Goal: Task Accomplishment & Management: Manage account settings

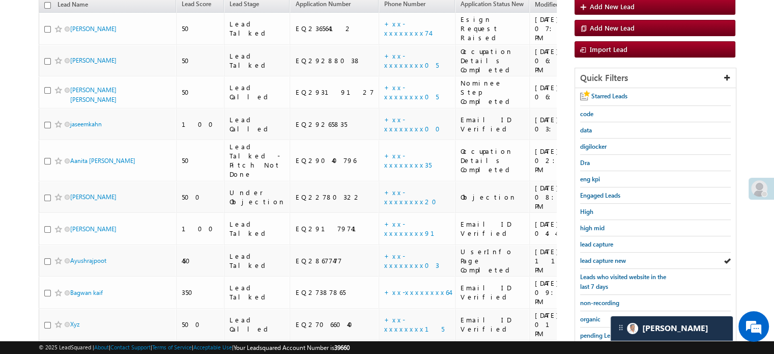
scroll to position [4810, 0]
click at [611, 258] on span "lead capture new" at bounding box center [603, 260] width 46 height 8
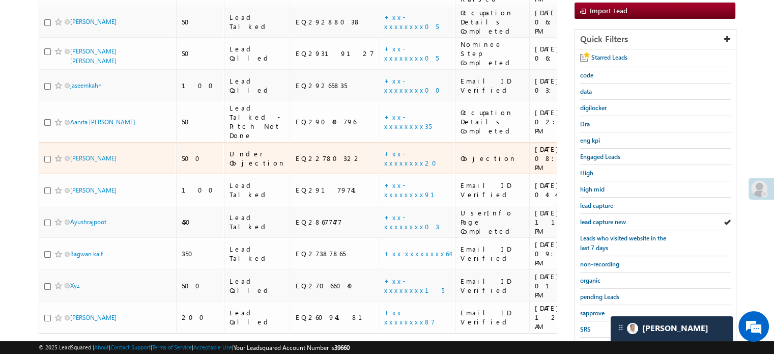
scroll to position [218, 0]
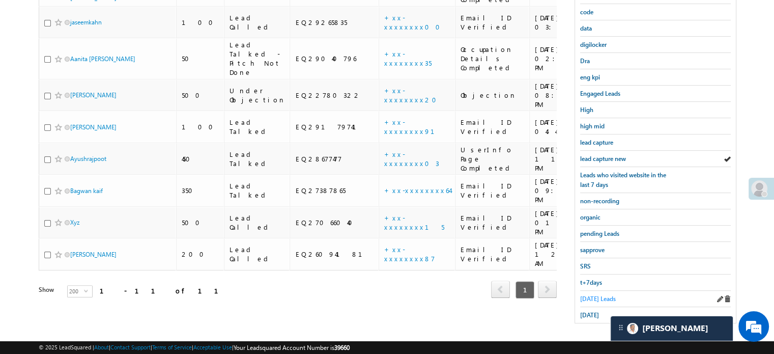
click at [596, 295] on span "Today's Leads" at bounding box center [598, 299] width 36 height 8
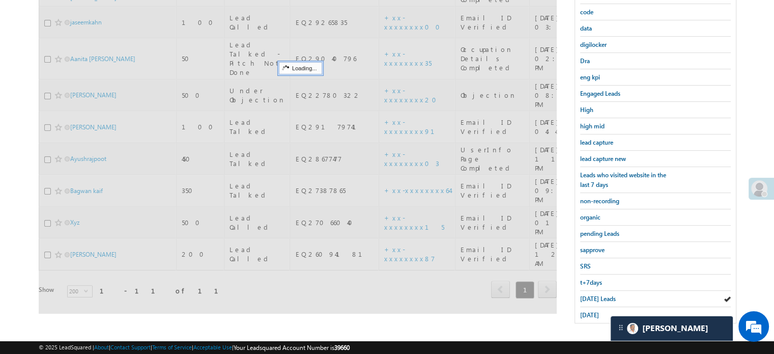
click at [594, 295] on span "Today's Leads" at bounding box center [598, 299] width 36 height 8
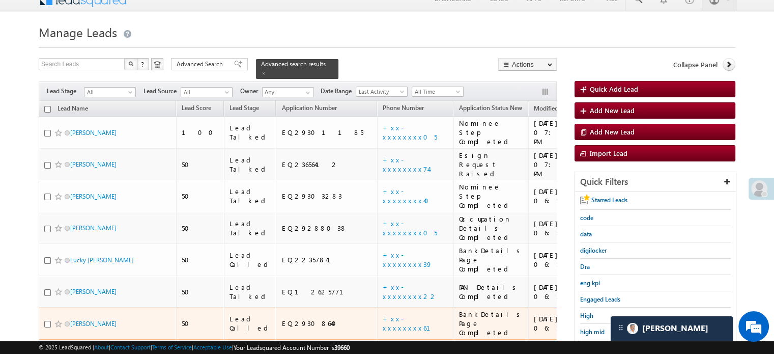
scroll to position [51, 0]
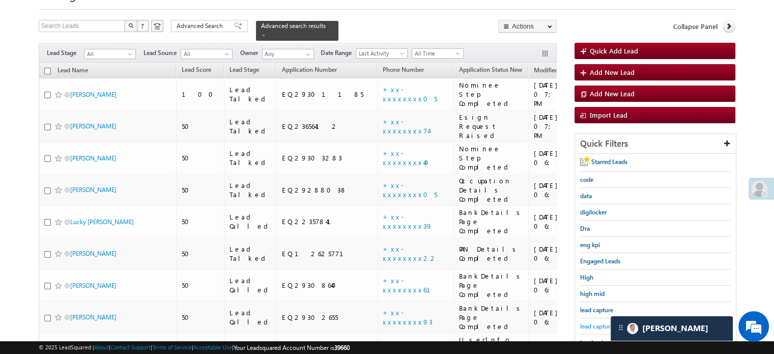
click at [591, 322] on span "lead capture new" at bounding box center [603, 326] width 46 height 8
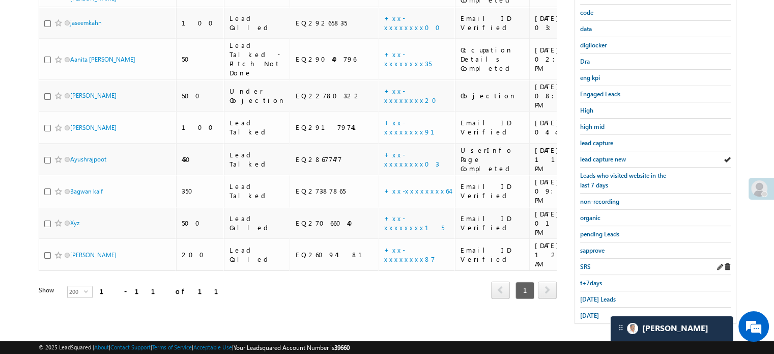
scroll to position [218, 0]
click at [595, 246] on span "sapprove" at bounding box center [592, 250] width 24 height 8
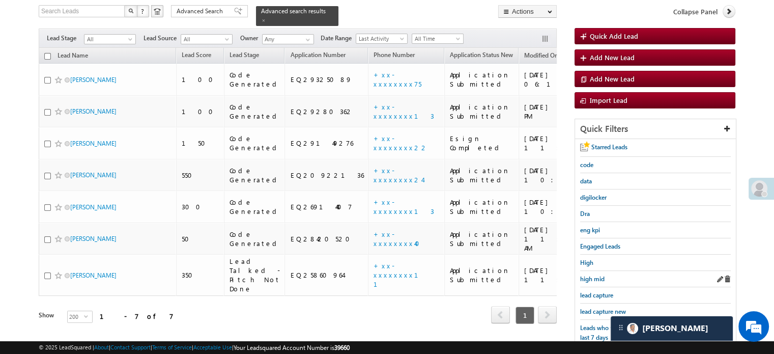
scroll to position [117, 0]
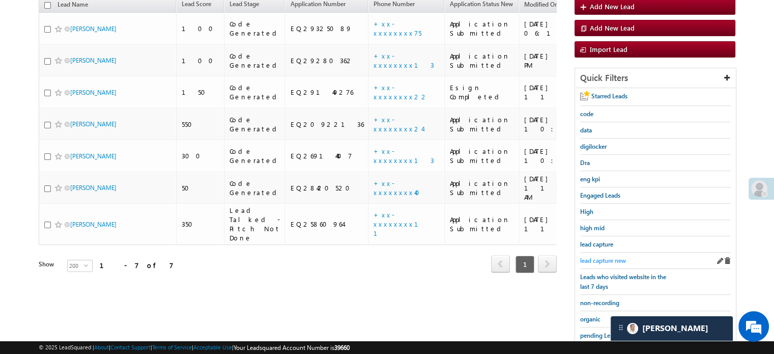
click at [615, 262] on link "lead capture new" at bounding box center [603, 260] width 46 height 10
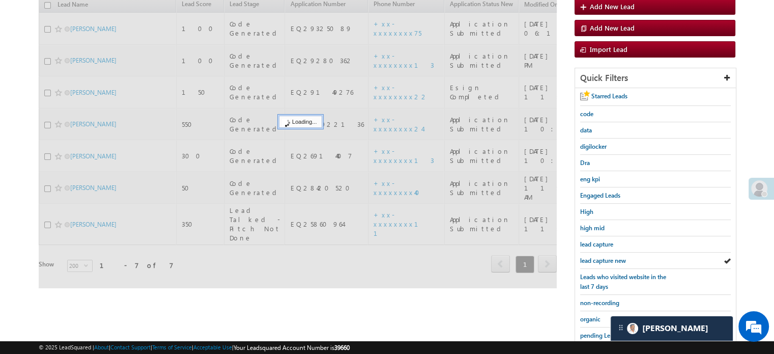
click at [619, 258] on span "lead capture new" at bounding box center [603, 260] width 46 height 8
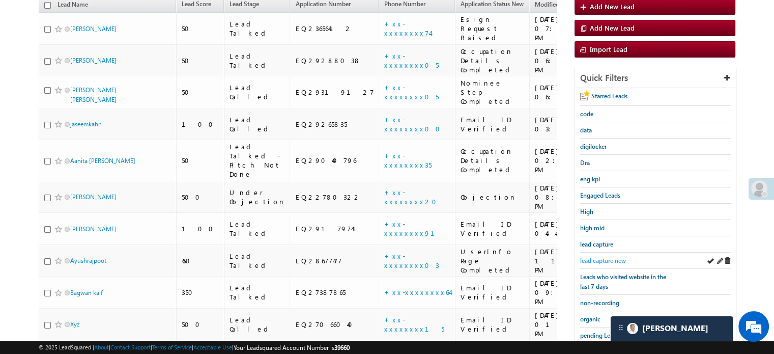
click at [601, 256] on span "lead capture new" at bounding box center [603, 260] width 46 height 8
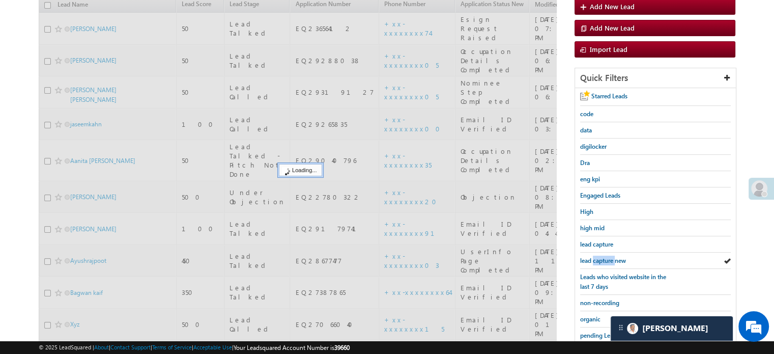
click at [601, 256] on span "lead capture new" at bounding box center [603, 260] width 46 height 8
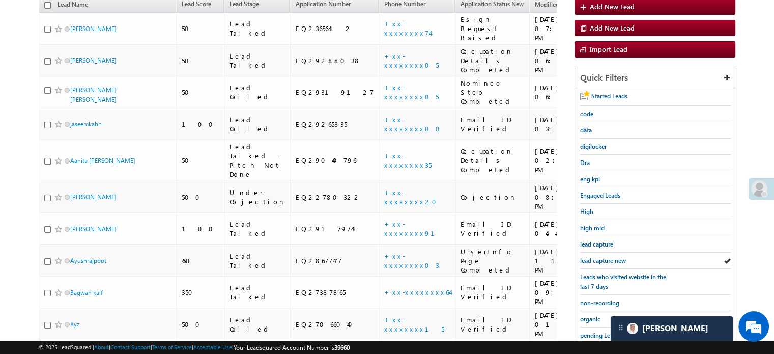
click at [601, 256] on span "lead capture new" at bounding box center [603, 260] width 46 height 8
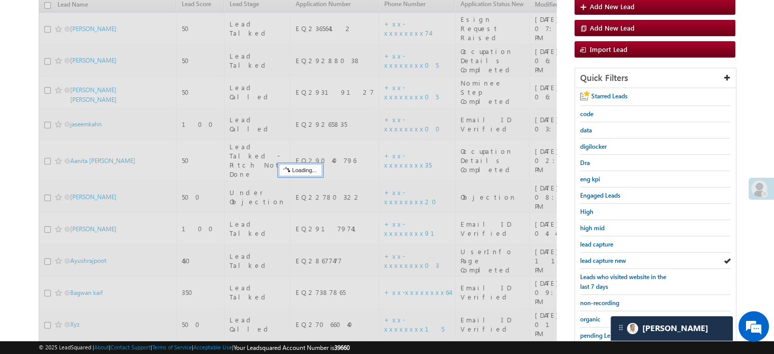
click at [601, 256] on span "lead capture new" at bounding box center [603, 260] width 46 height 8
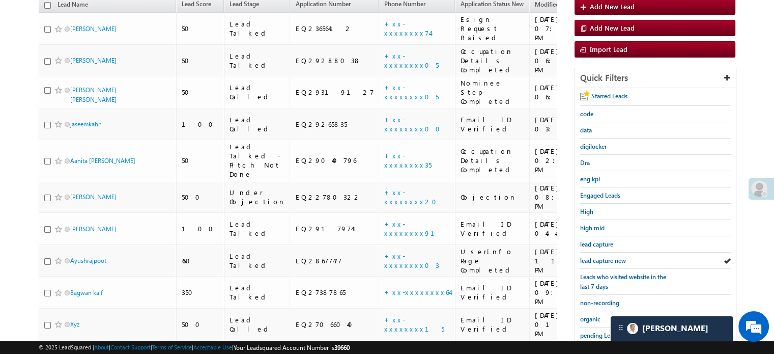
click at [601, 256] on span "lead capture new" at bounding box center [603, 260] width 46 height 8
click at [597, 256] on span "lead capture new" at bounding box center [603, 260] width 46 height 8
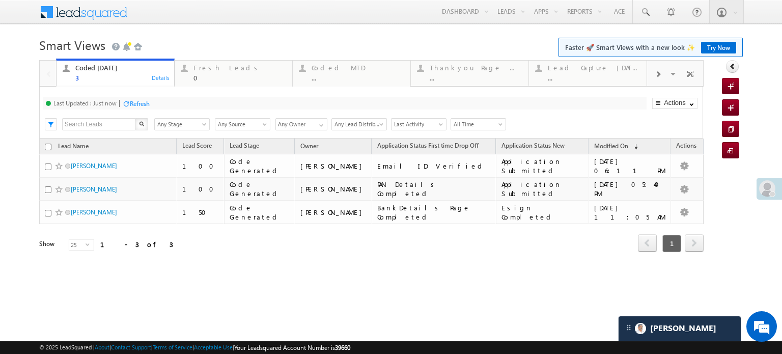
click at [281, 29] on body "Menu Priya Rathore priya .rath ore@a ngelb rokin g.com" at bounding box center [391, 144] width 782 height 289
click at [149, 101] on div "Refresh" at bounding box center [140, 104] width 20 height 8
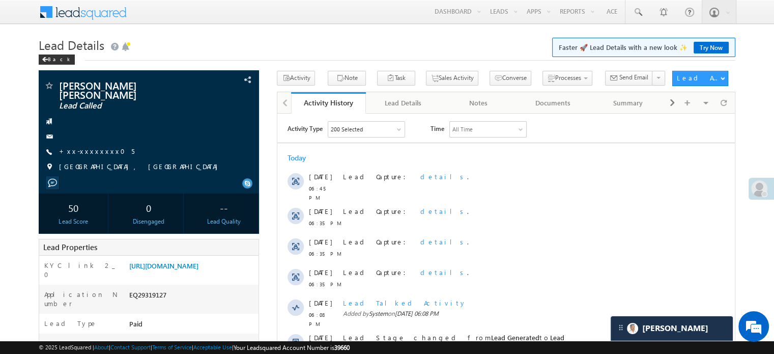
scroll to position [4834, 0]
